Goal: Book appointment/travel/reservation

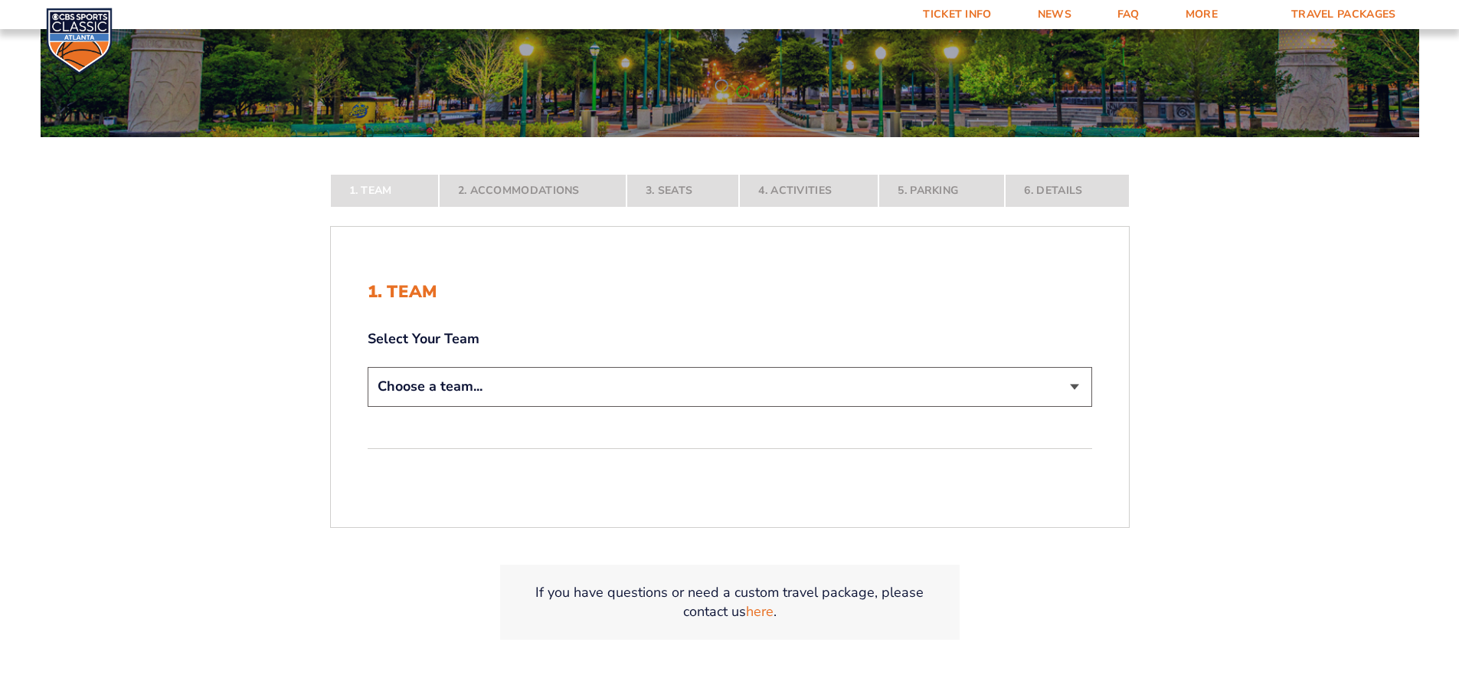
scroll to position [306, 0]
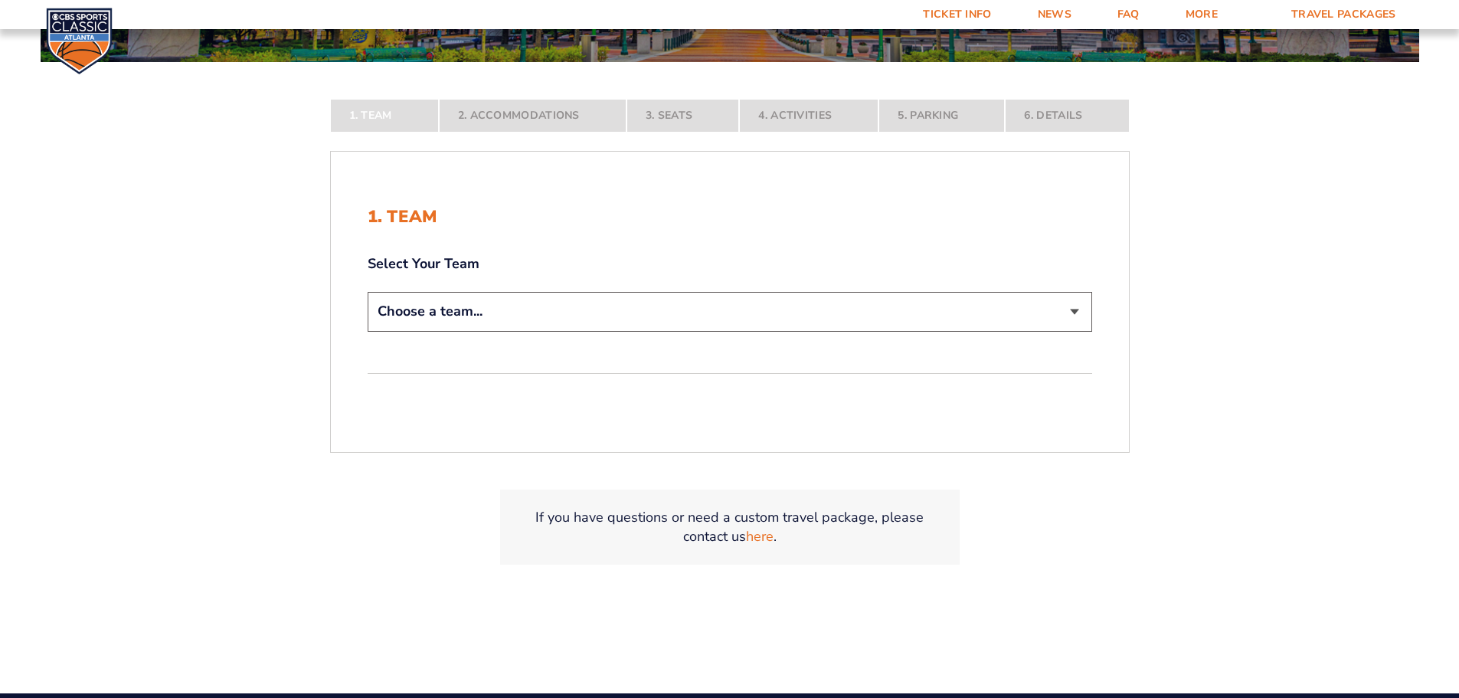
click at [624, 312] on select "Choose a team... [US_STATE] Wildcats [US_STATE] State Buckeyes [US_STATE] Tar H…" at bounding box center [730, 311] width 724 height 39
select select "12956"
click at [368, 331] on select "Choose a team... [US_STATE] Wildcats [US_STATE] State Buckeyes [US_STATE] Tar H…" at bounding box center [730, 311] width 724 height 39
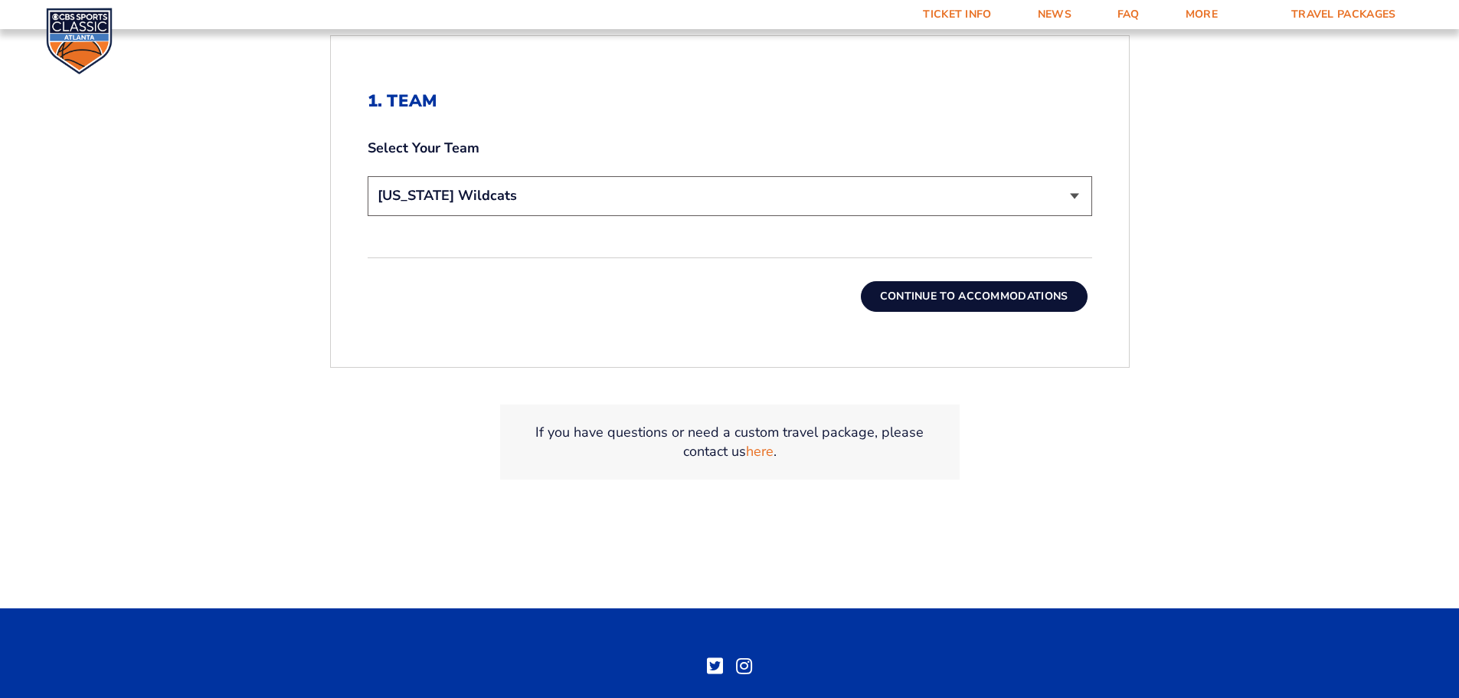
scroll to position [536, 0]
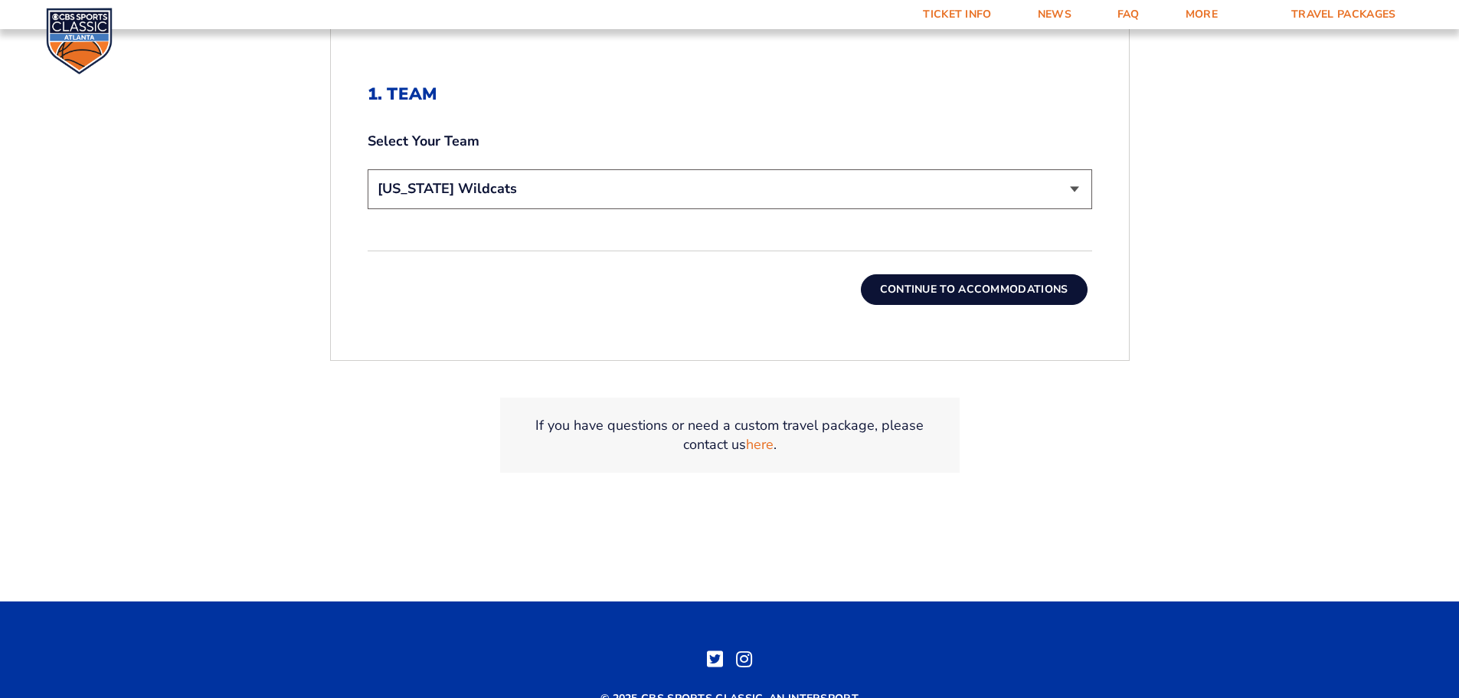
click at [904, 289] on button "Continue To Accommodations" at bounding box center [974, 289] width 227 height 31
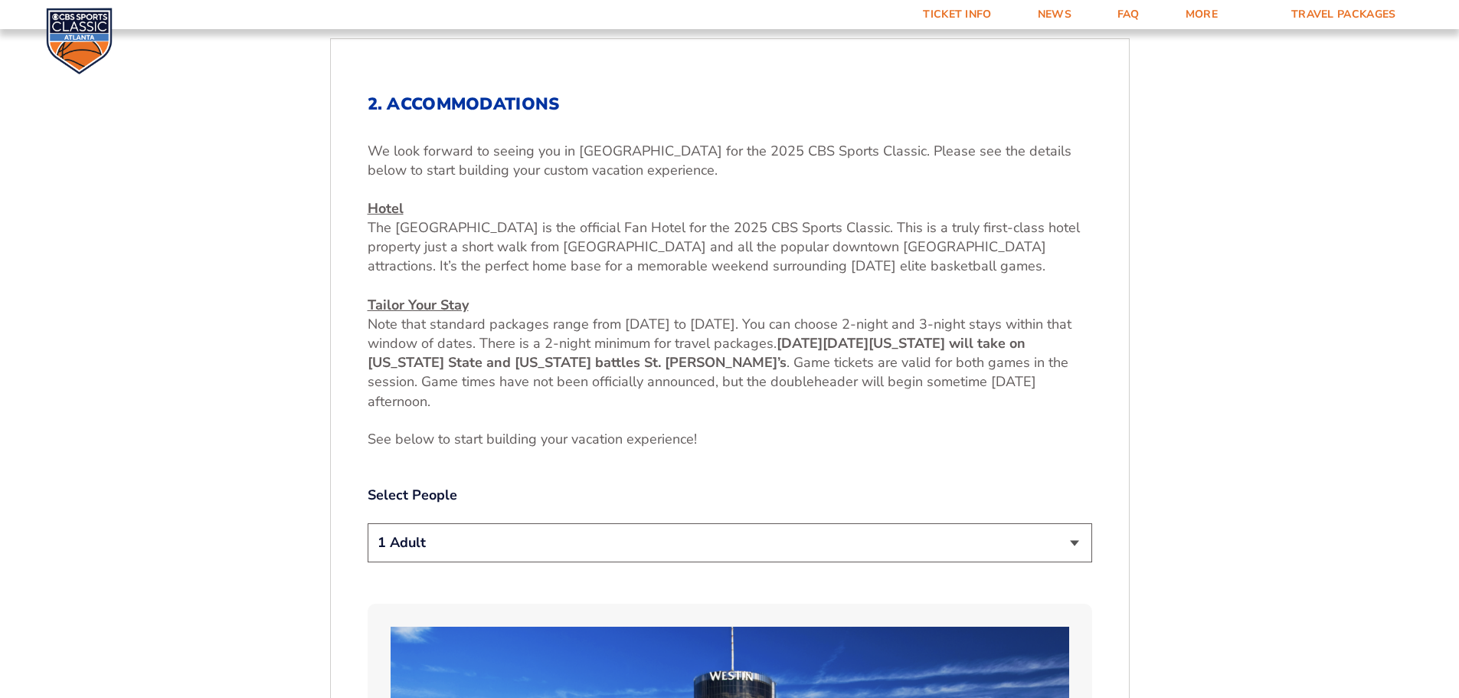
scroll to position [560, 0]
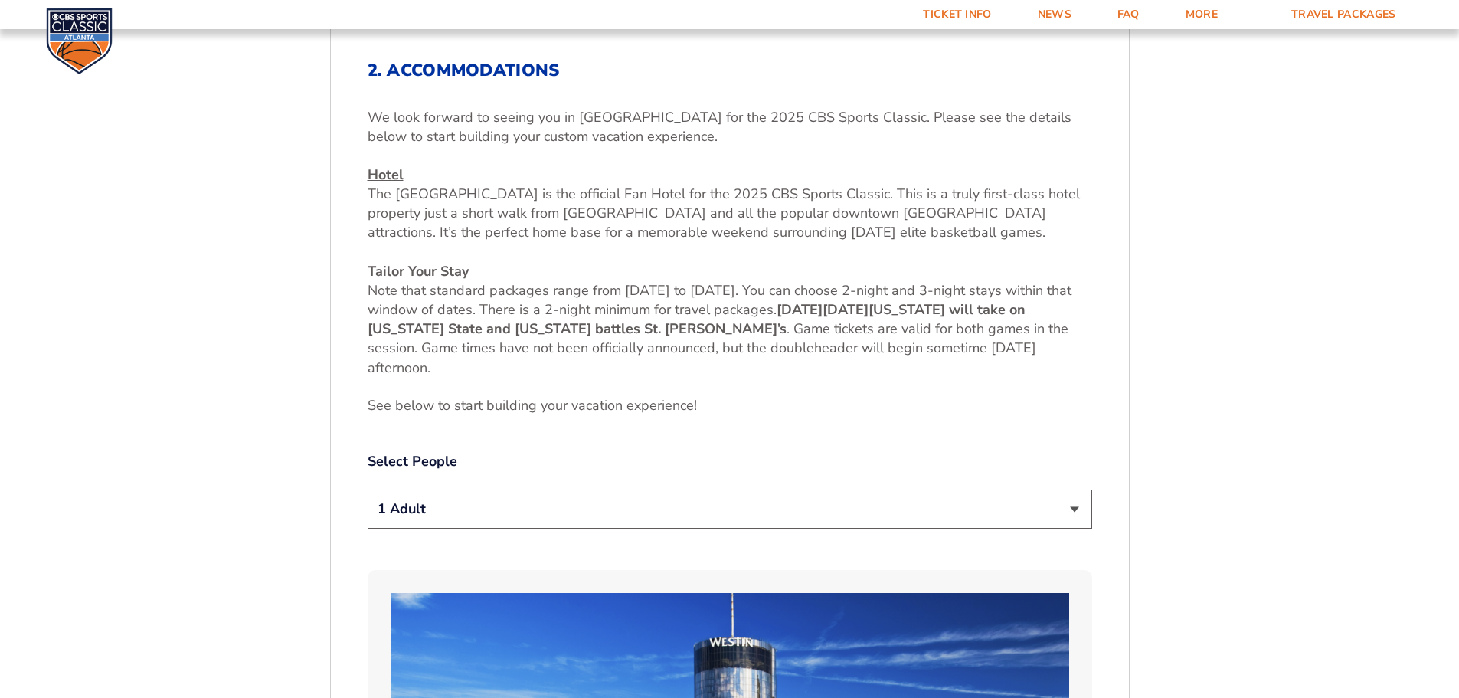
click at [632, 508] on select "1 Adult 2 Adults 3 Adults 4 Adults 2 Adults + 1 Child 2 Adults + 2 Children 2 A…" at bounding box center [730, 508] width 724 height 39
select select "2 Adults"
click at [368, 489] on select "1 Adult 2 Adults 3 Adults 4 Adults 2 Adults + 1 Child 2 Adults + 2 Children 2 A…" at bounding box center [730, 508] width 724 height 39
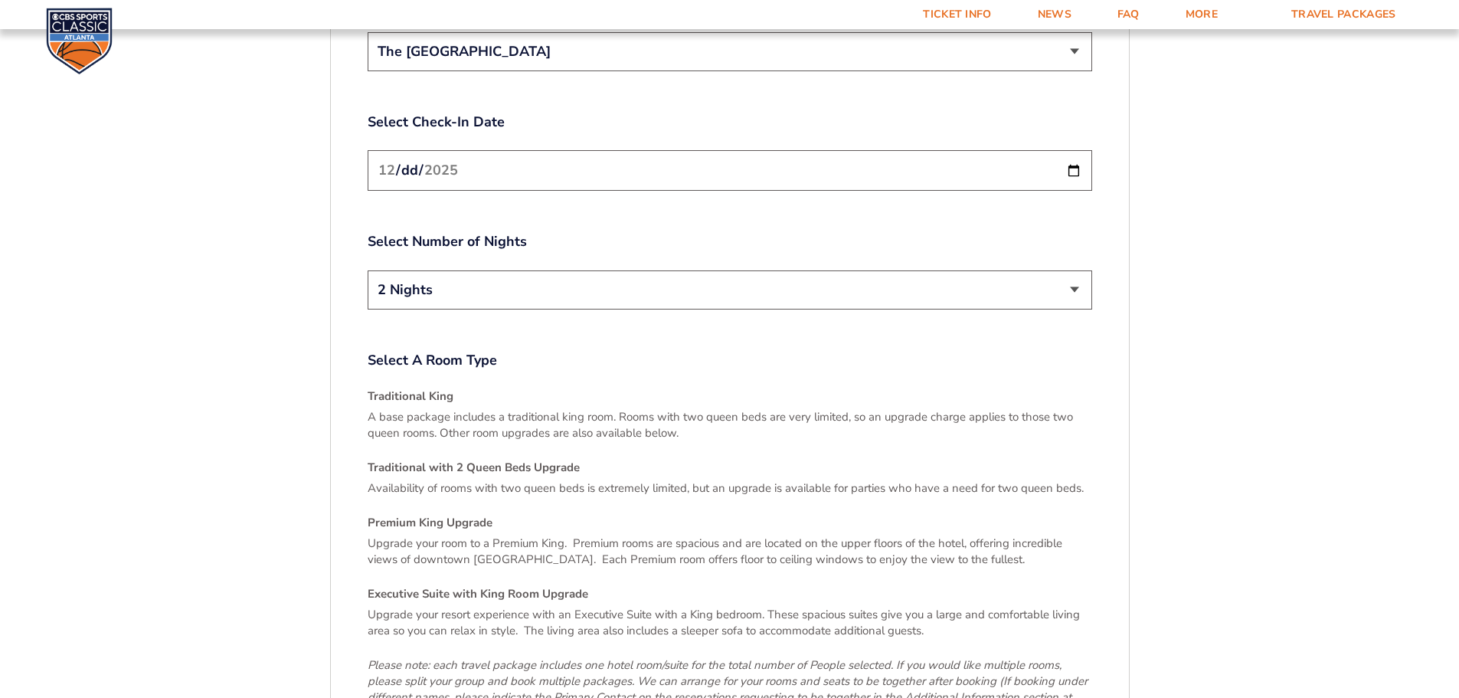
scroll to position [2014, 0]
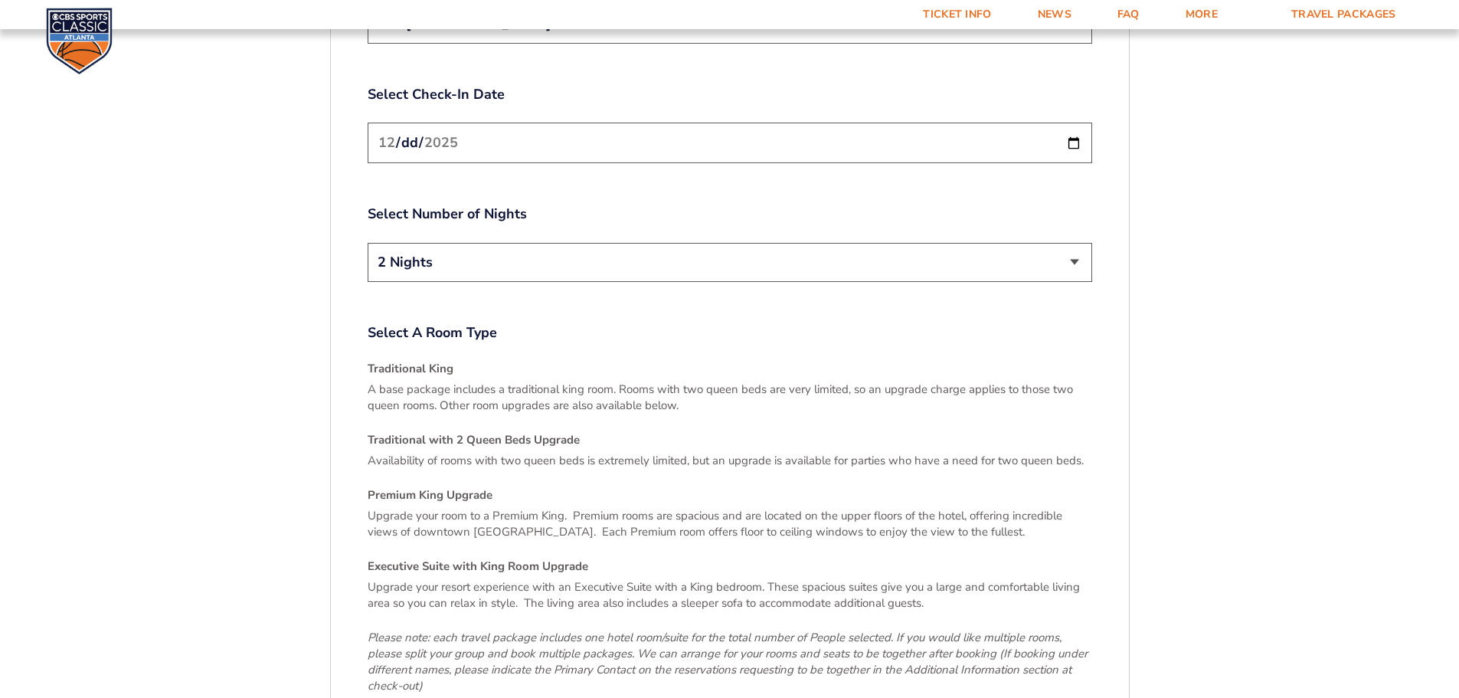
click at [662, 384] on p "A base package includes a traditional king room. Rooms with two queen beds are …" at bounding box center [730, 397] width 724 height 32
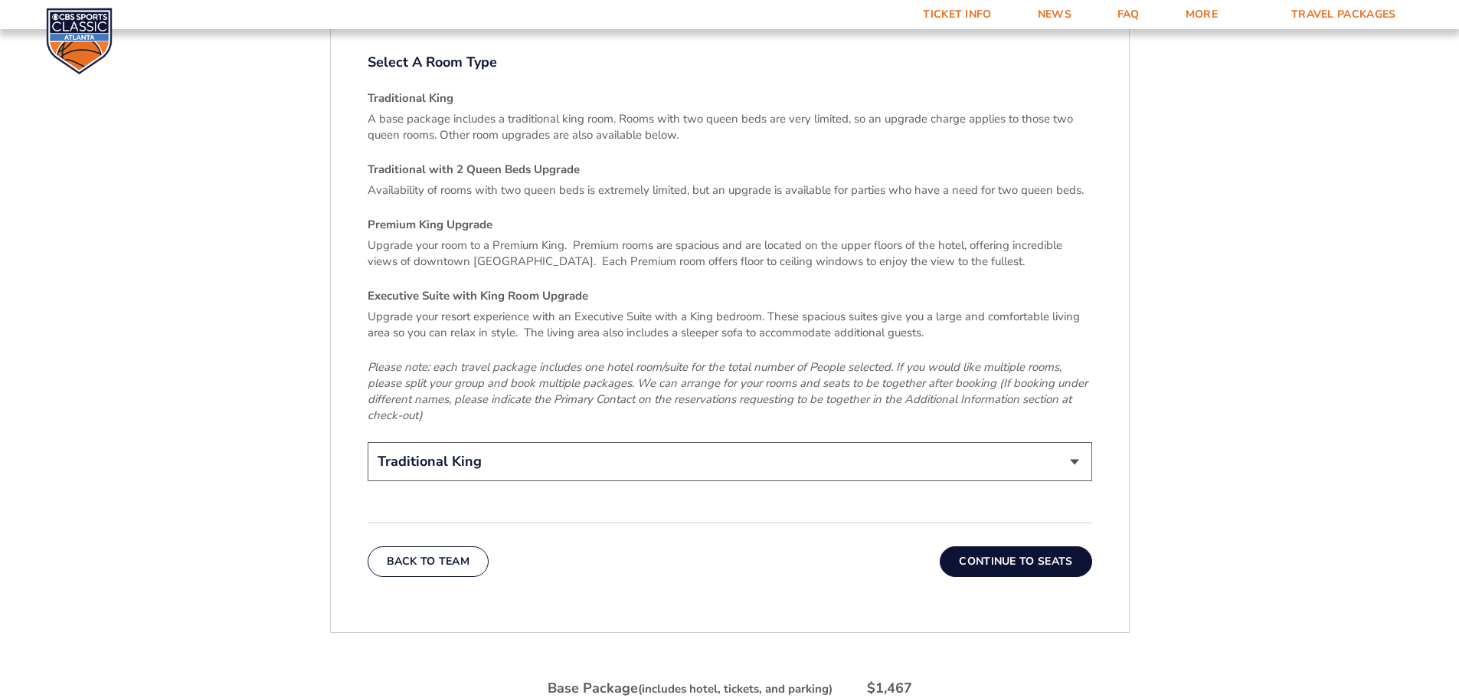
scroll to position [2321, 0]
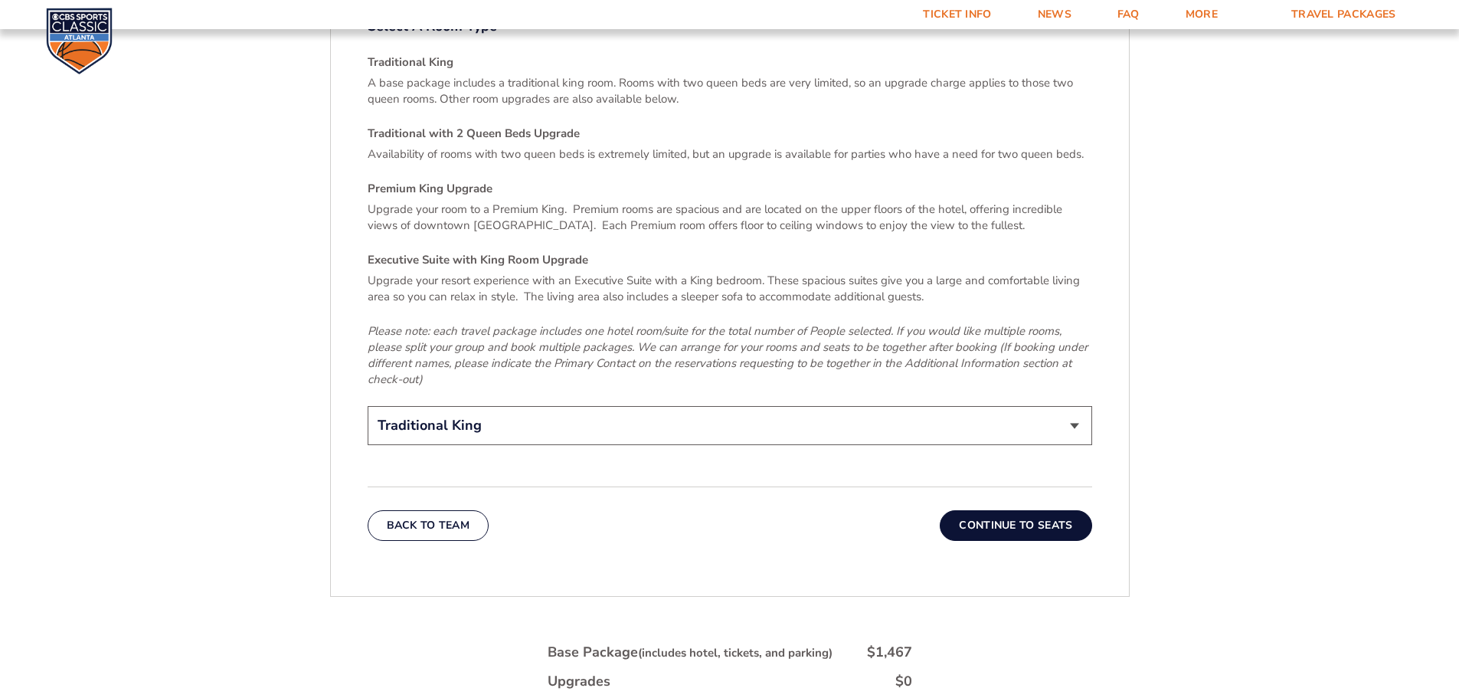
click at [990, 510] on button "Continue To Seats" at bounding box center [1015, 525] width 152 height 31
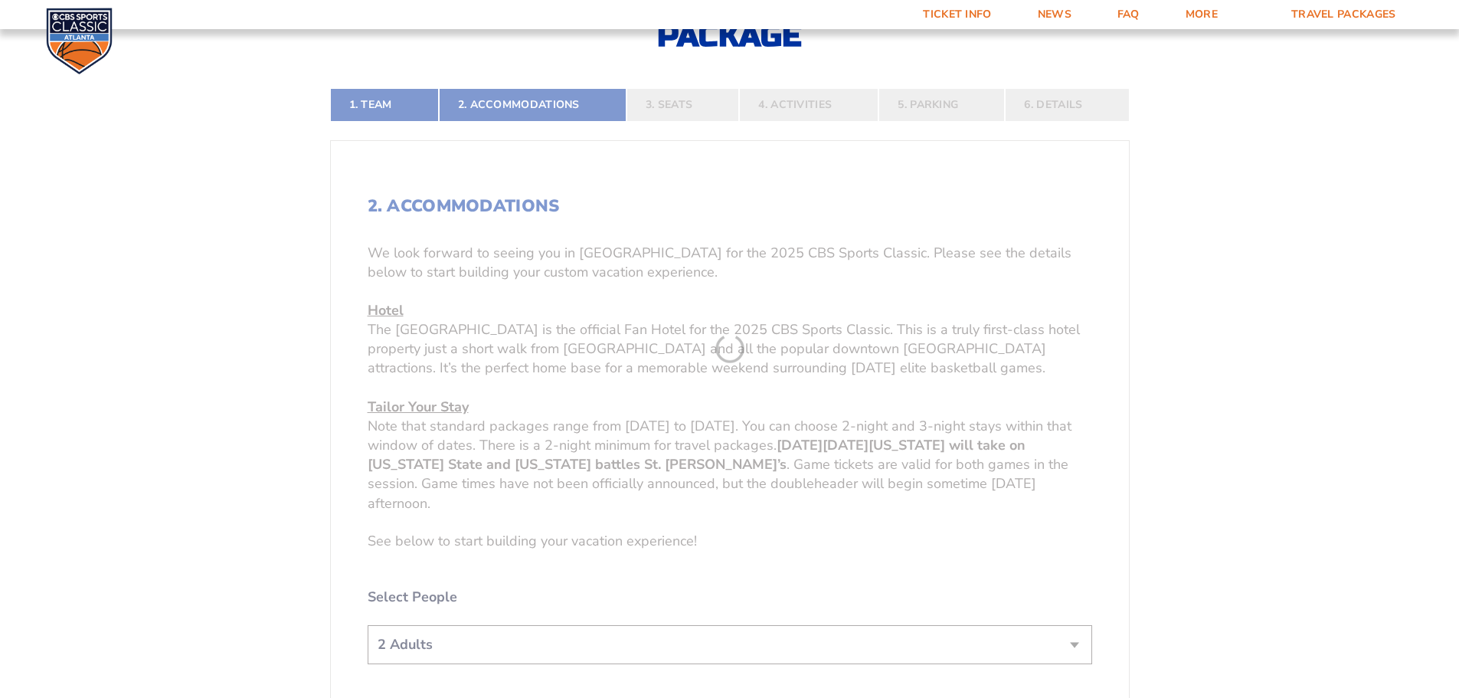
scroll to position [330, 0]
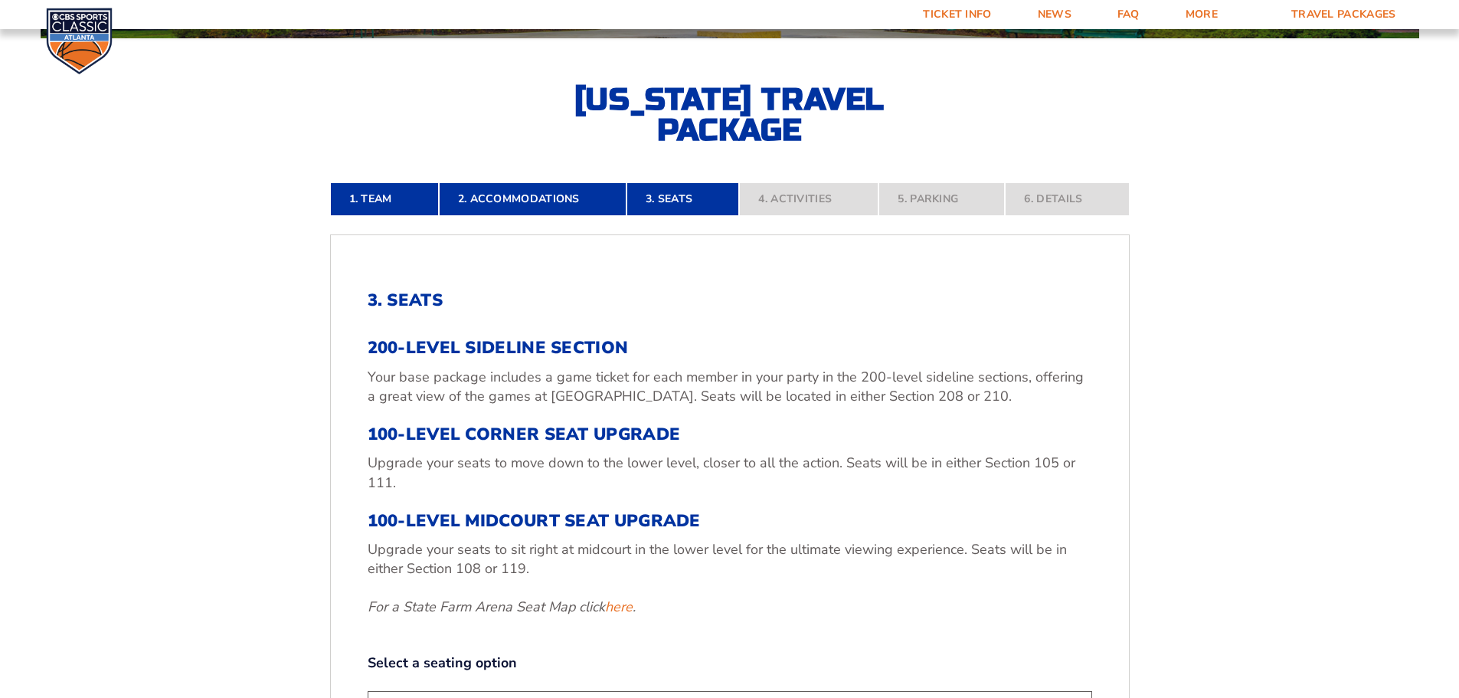
drag, startPoint x: 849, startPoint y: 575, endPoint x: 784, endPoint y: 522, distance: 83.8
drag, startPoint x: 784, startPoint y: 522, endPoint x: 686, endPoint y: 381, distance: 171.6
click at [681, 381] on p "Your base package includes a game ticket for each member in your party in the 2…" at bounding box center [730, 387] width 724 height 38
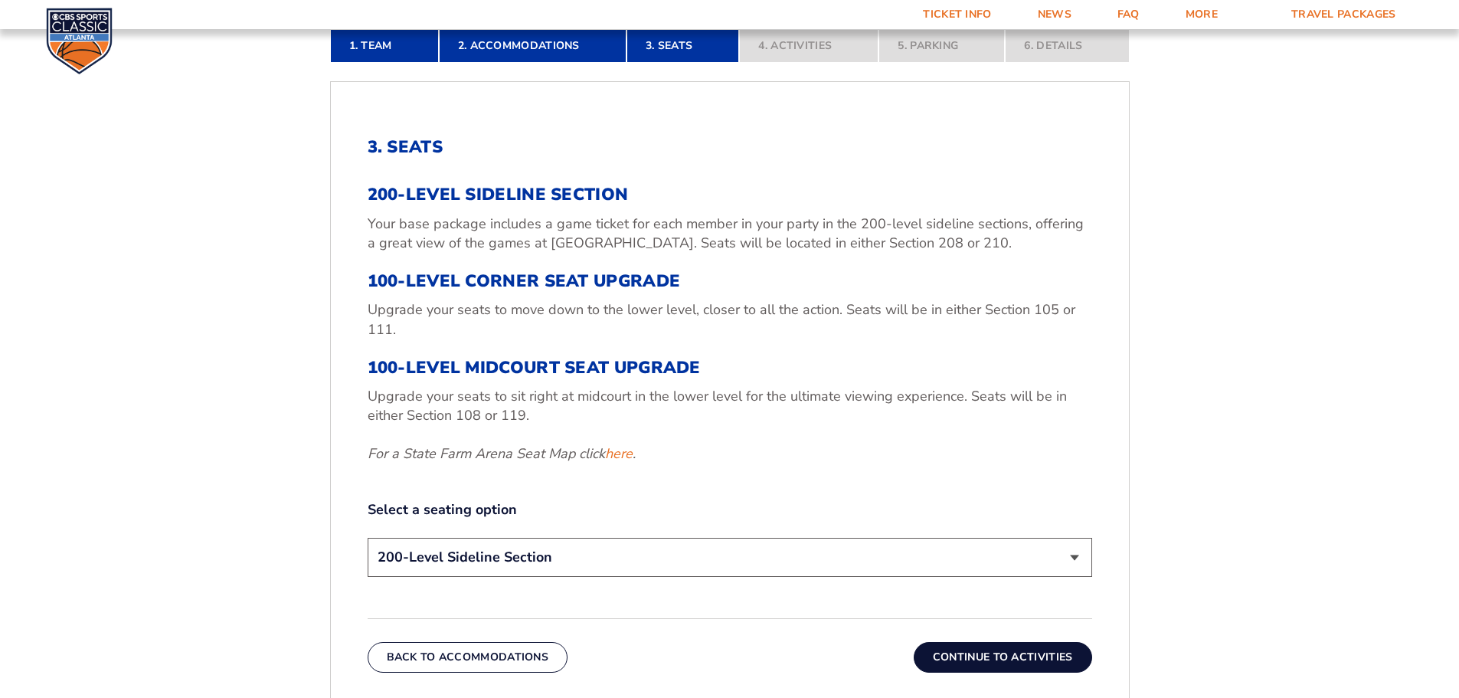
scroll to position [560, 0]
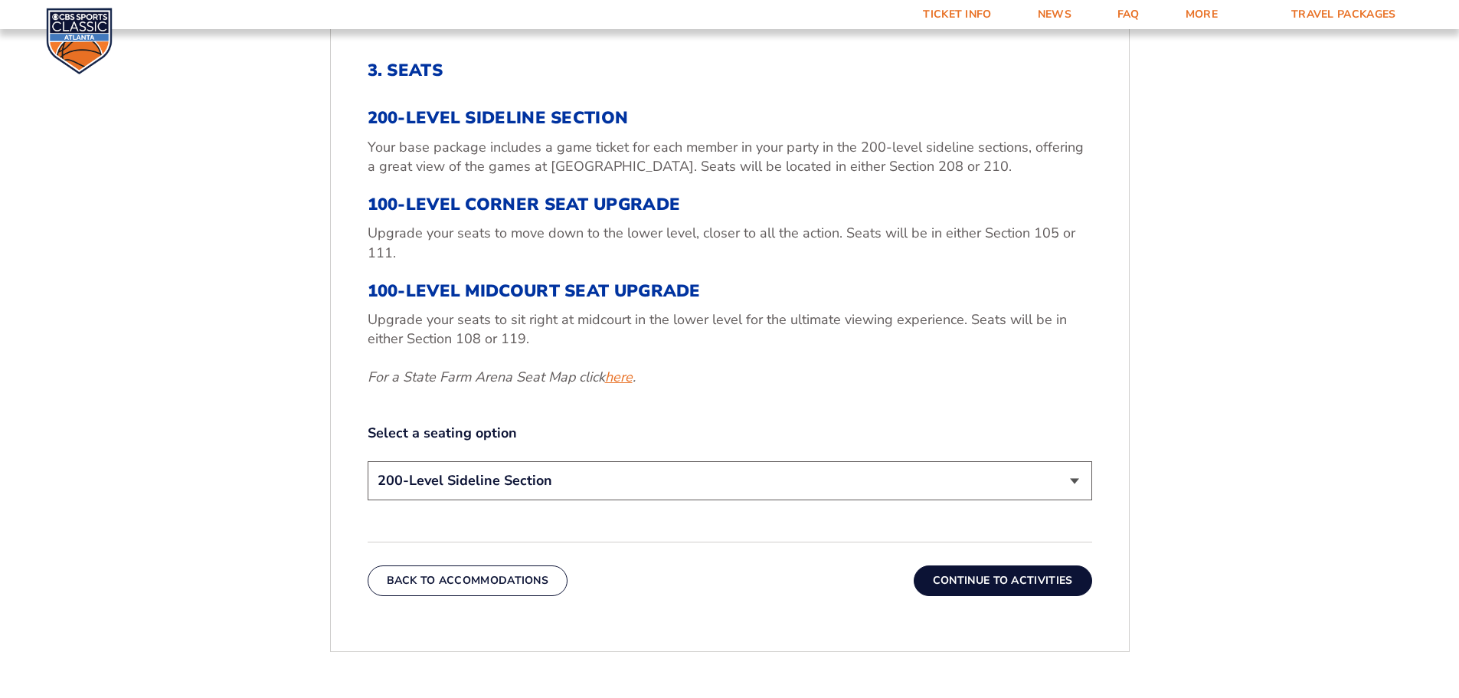
click at [621, 377] on link "here" at bounding box center [619, 377] width 28 height 19
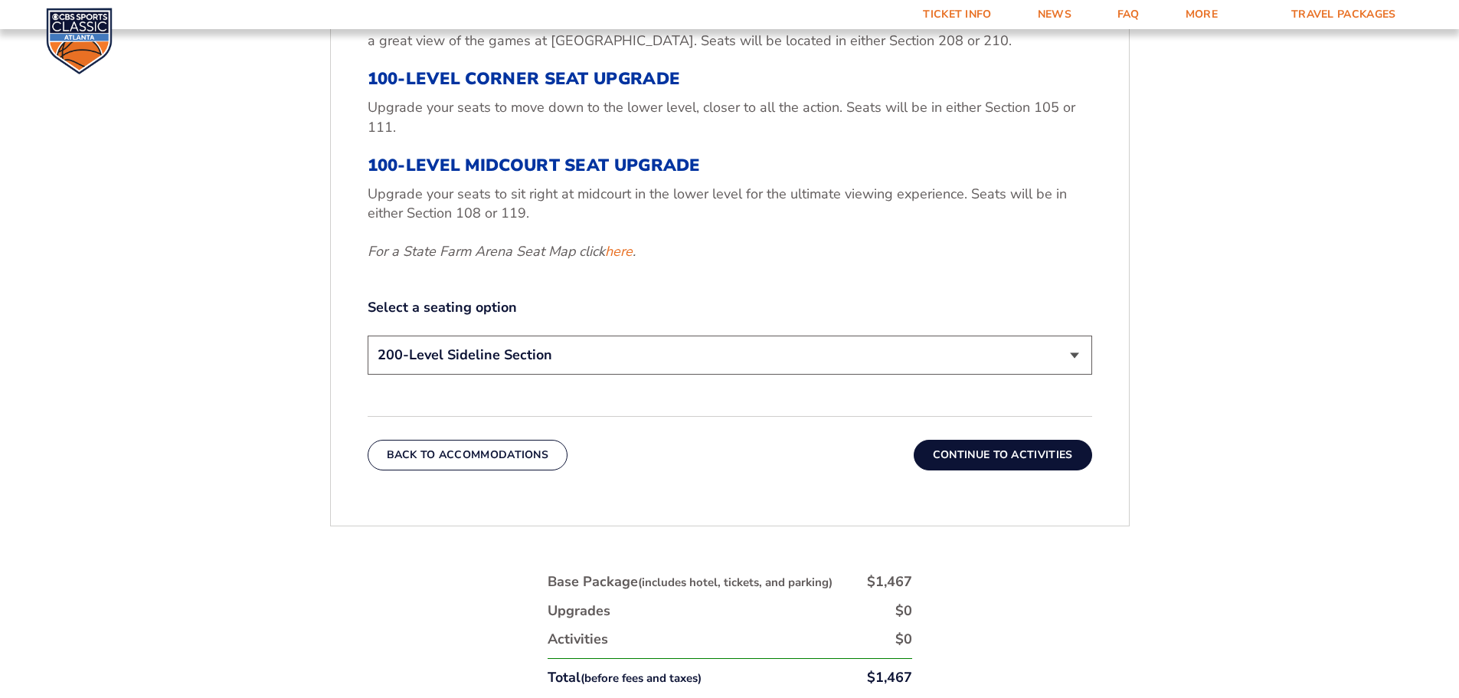
scroll to position [713, 0]
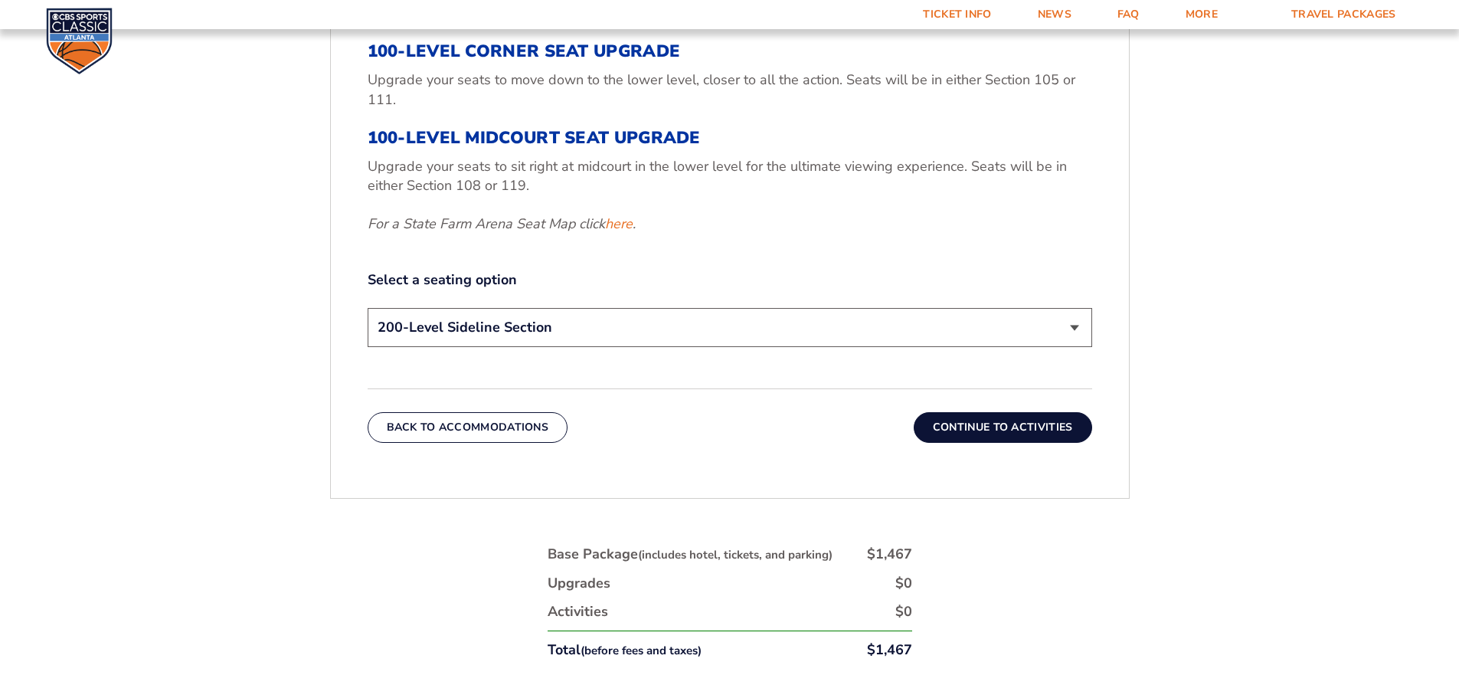
click at [971, 425] on button "Continue To Activities" at bounding box center [1002, 427] width 178 height 31
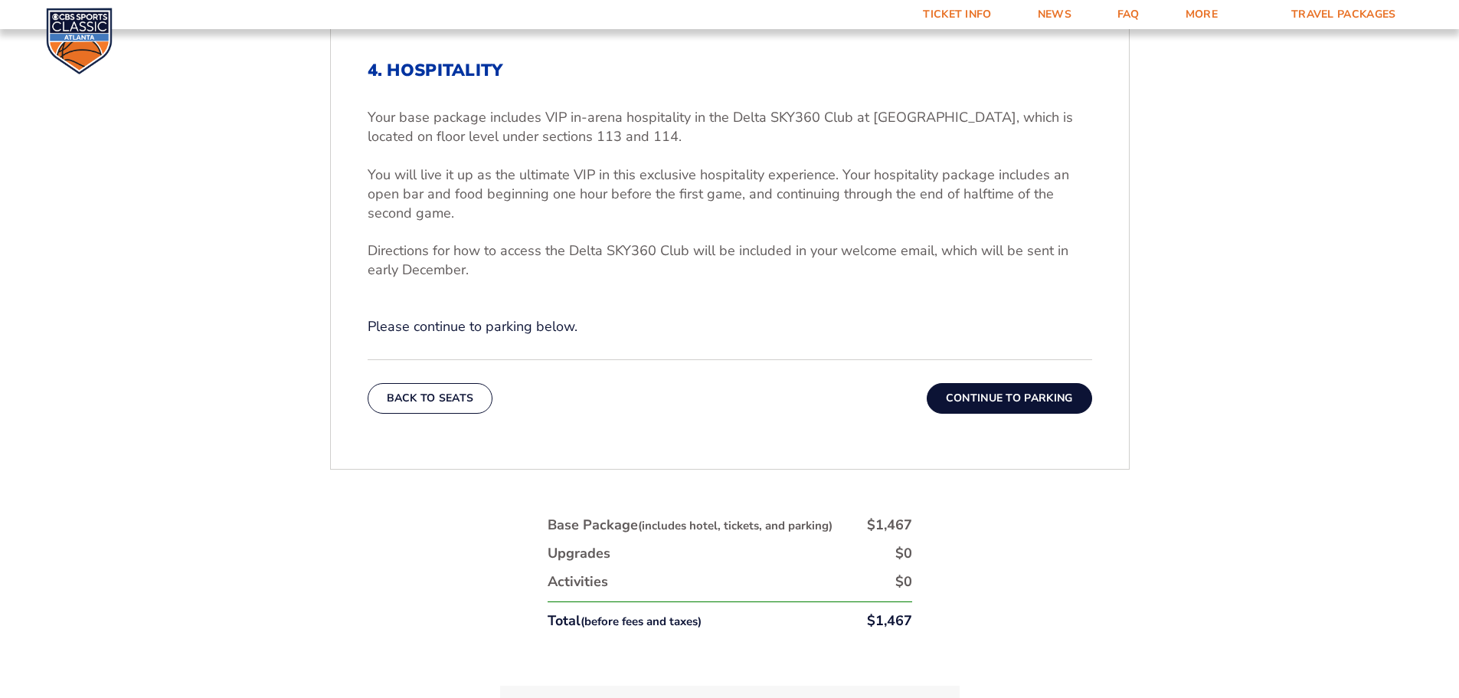
scroll to position [636, 0]
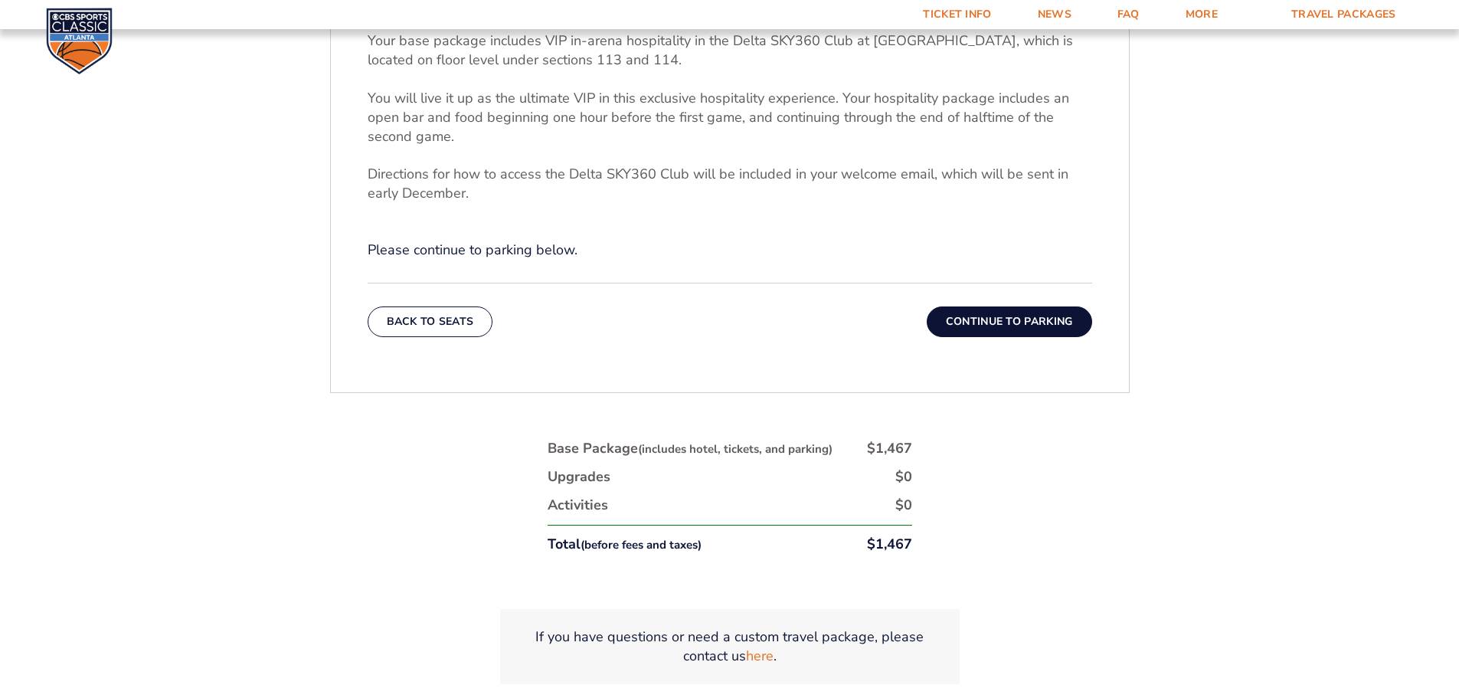
click at [999, 327] on button "Continue To Parking" at bounding box center [1008, 321] width 165 height 31
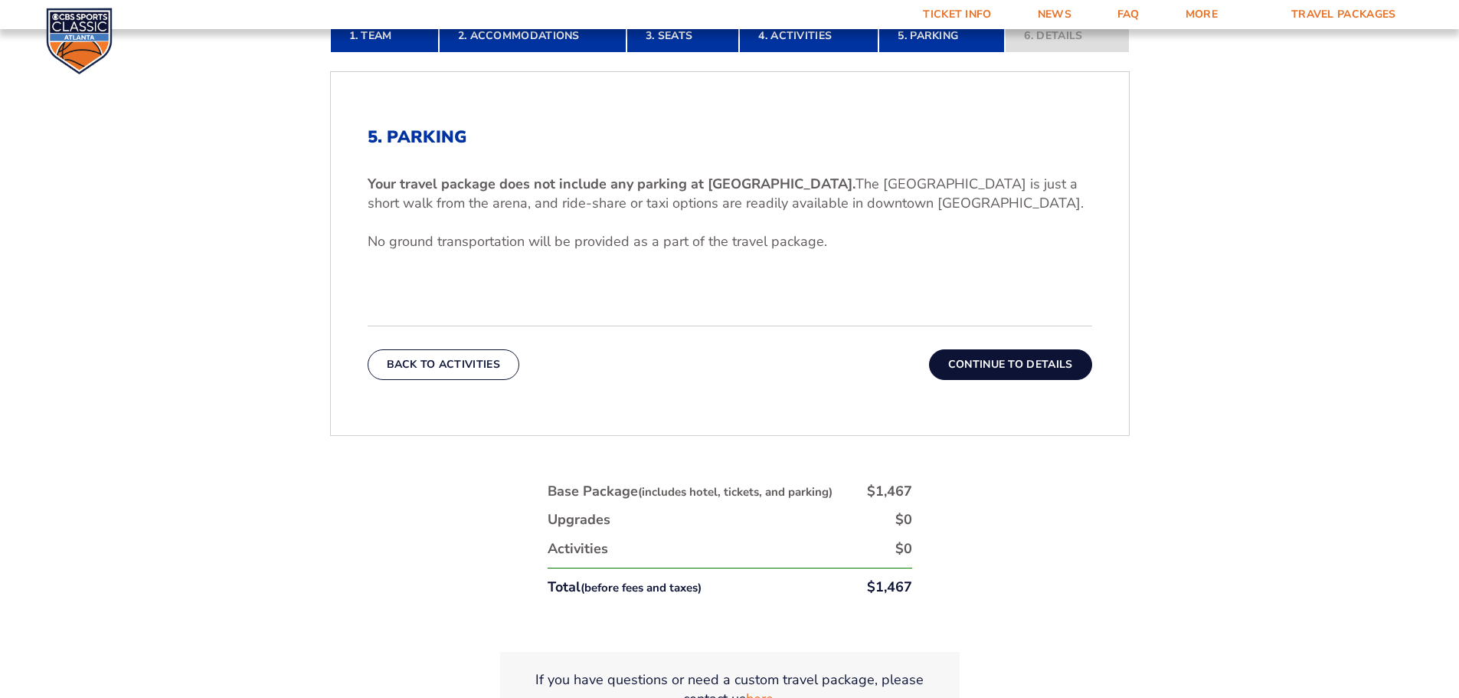
scroll to position [483, 0]
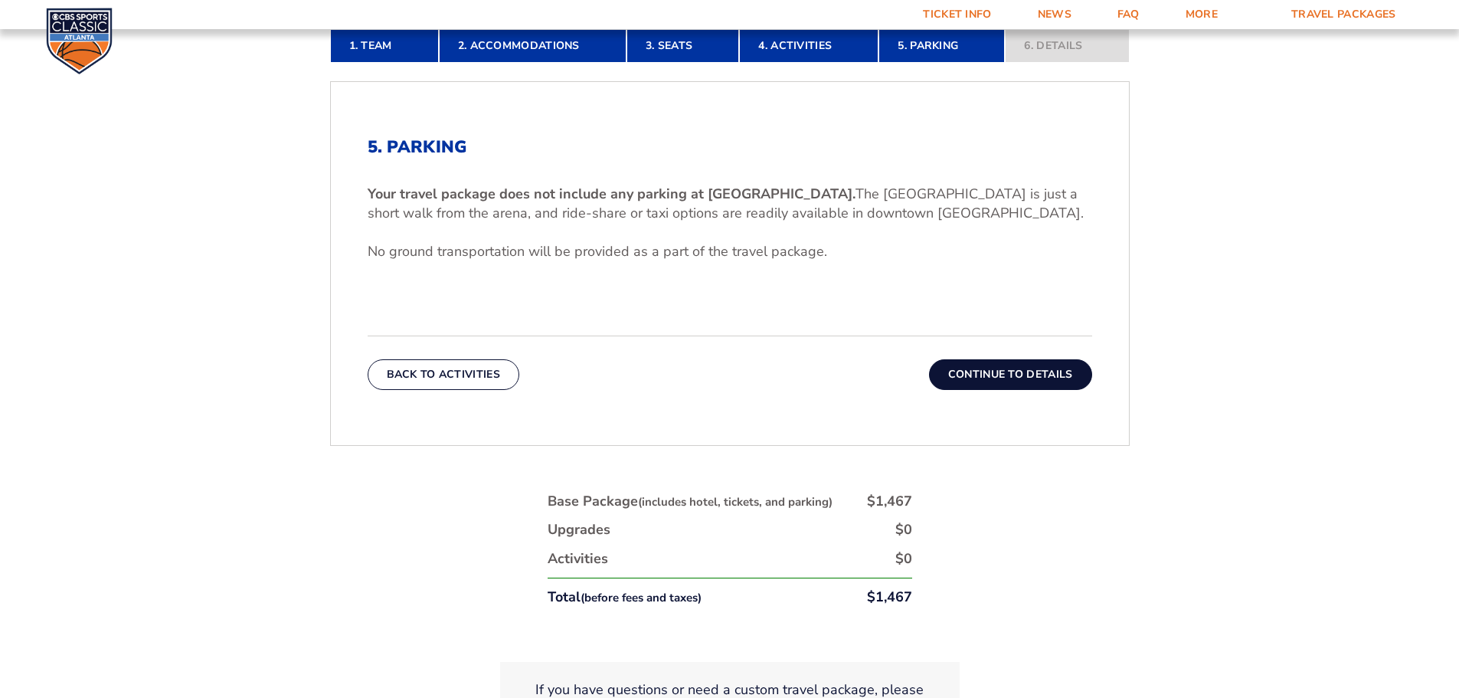
click at [998, 368] on button "Continue To Details" at bounding box center [1010, 374] width 163 height 31
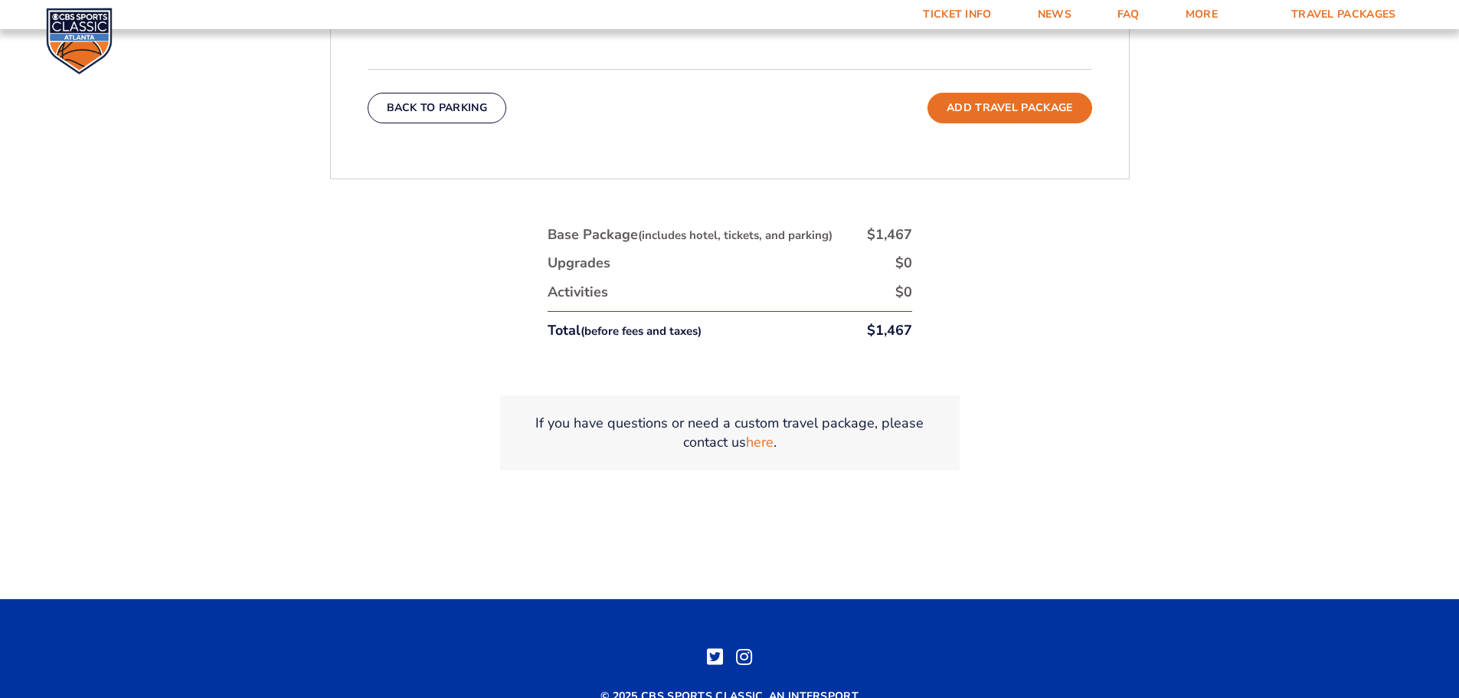
scroll to position [866, 0]
